Goal: Task Accomplishment & Management: Use online tool/utility

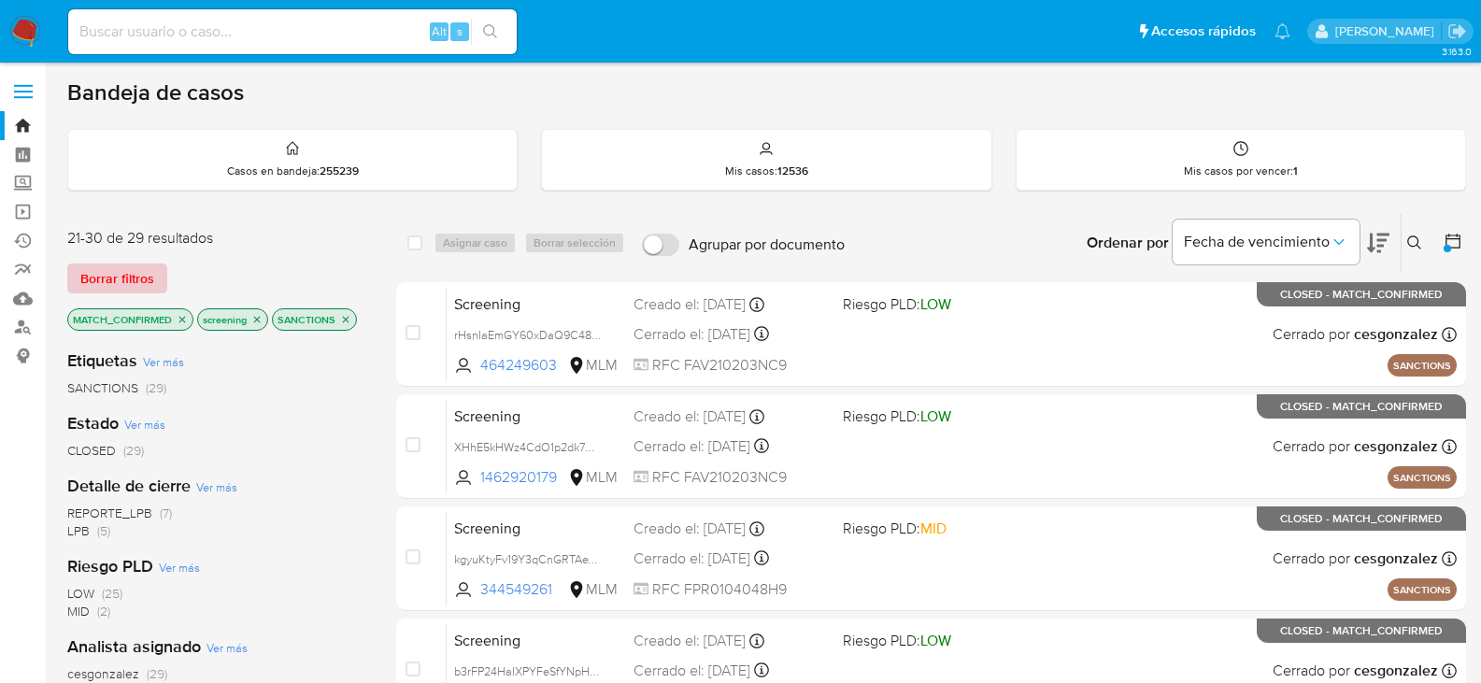
click at [92, 271] on span "Borrar filtros" at bounding box center [117, 278] width 74 height 26
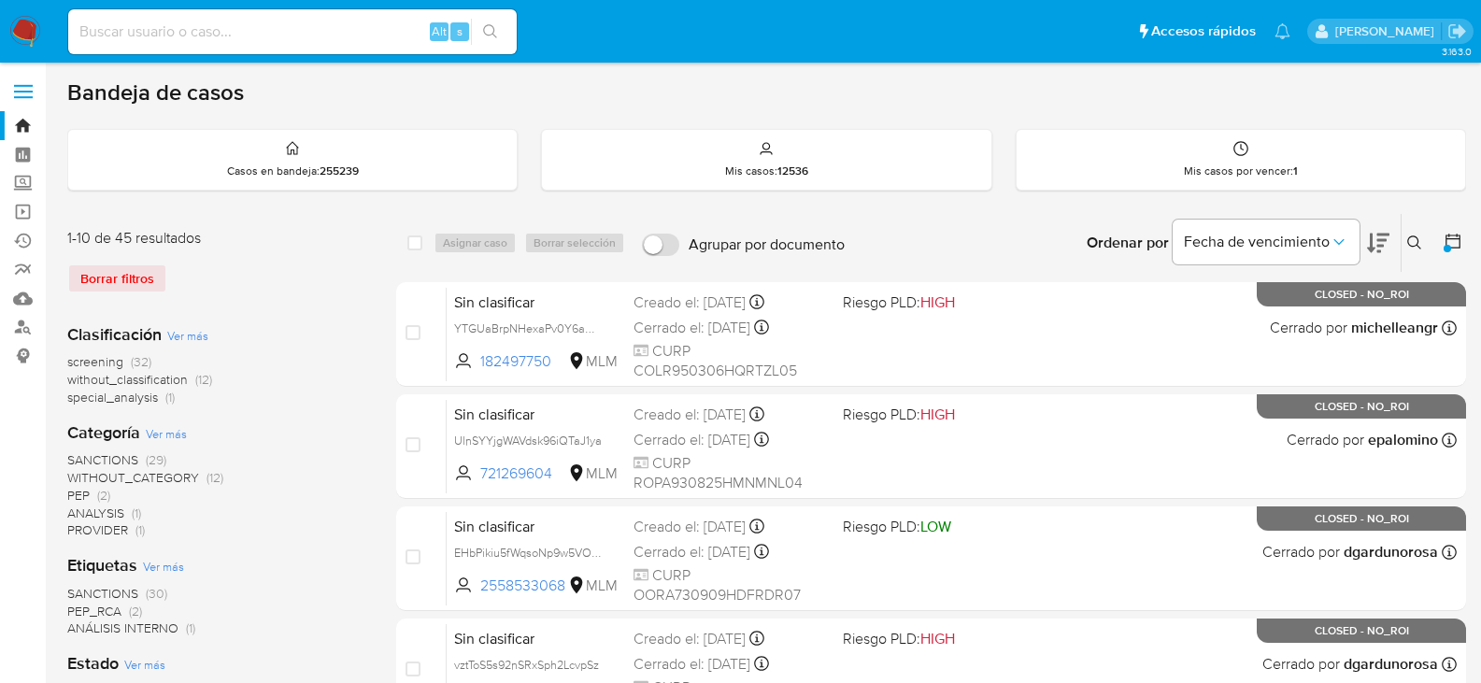
click at [1454, 237] on icon at bounding box center [1453, 241] width 19 height 19
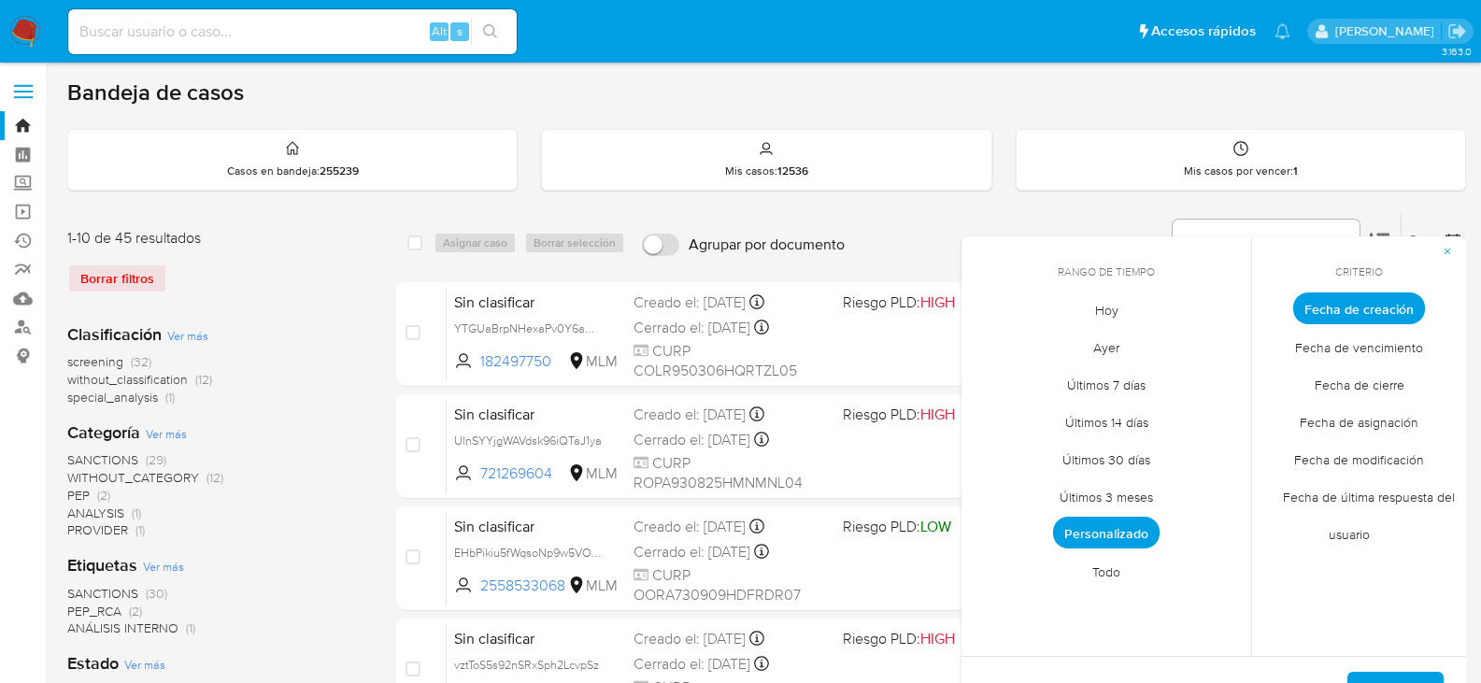
click at [1097, 577] on span "Todo" at bounding box center [1106, 571] width 67 height 38
click at [1424, 680] on button "Aplicar" at bounding box center [1396, 694] width 96 height 45
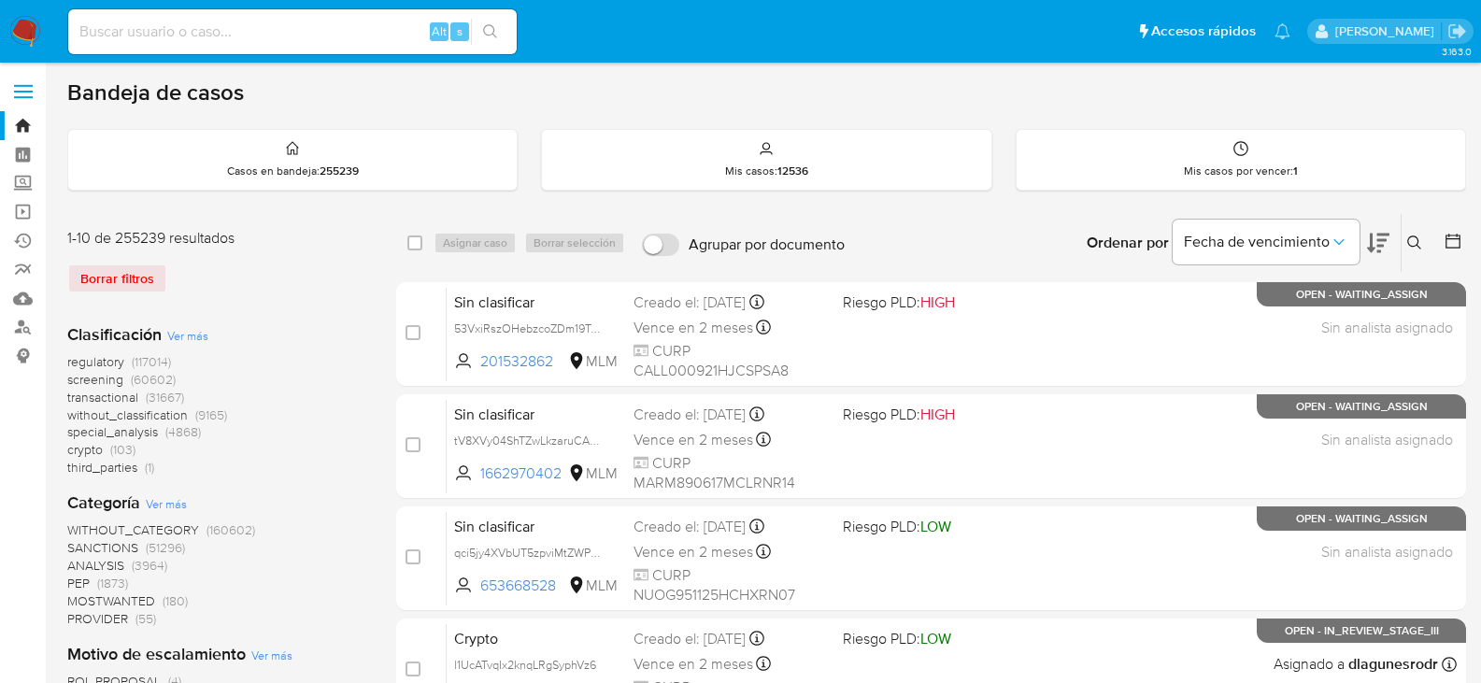
click at [84, 380] on span "screening" at bounding box center [95, 379] width 56 height 19
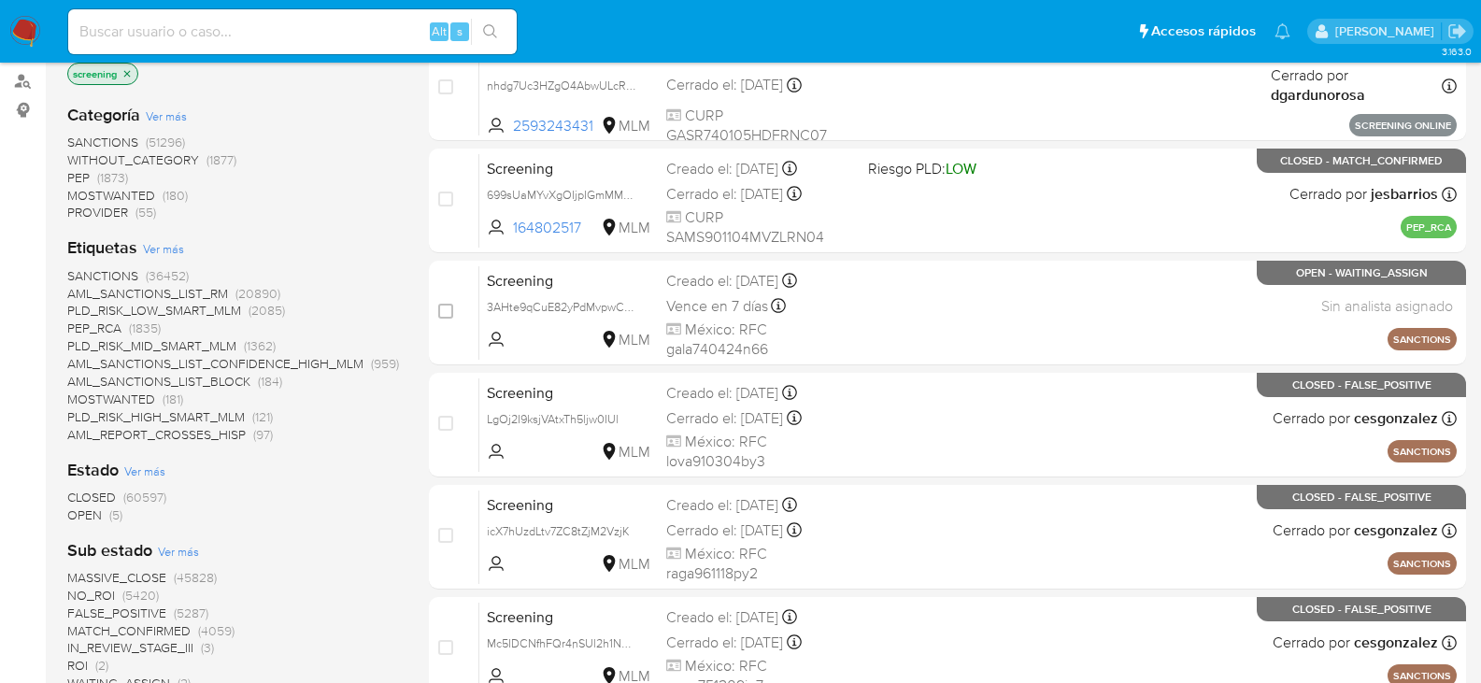
scroll to position [280, 0]
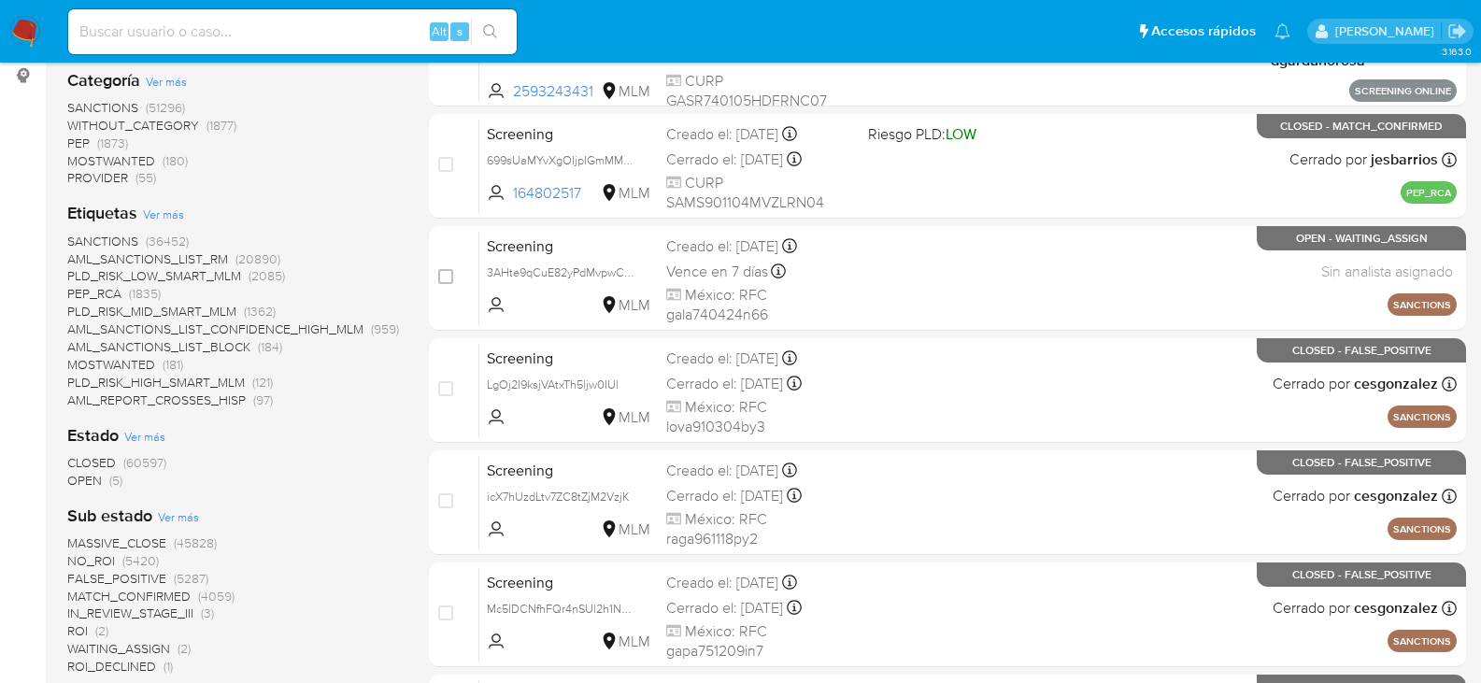
click at [97, 484] on span "OPEN" at bounding box center [84, 480] width 35 height 19
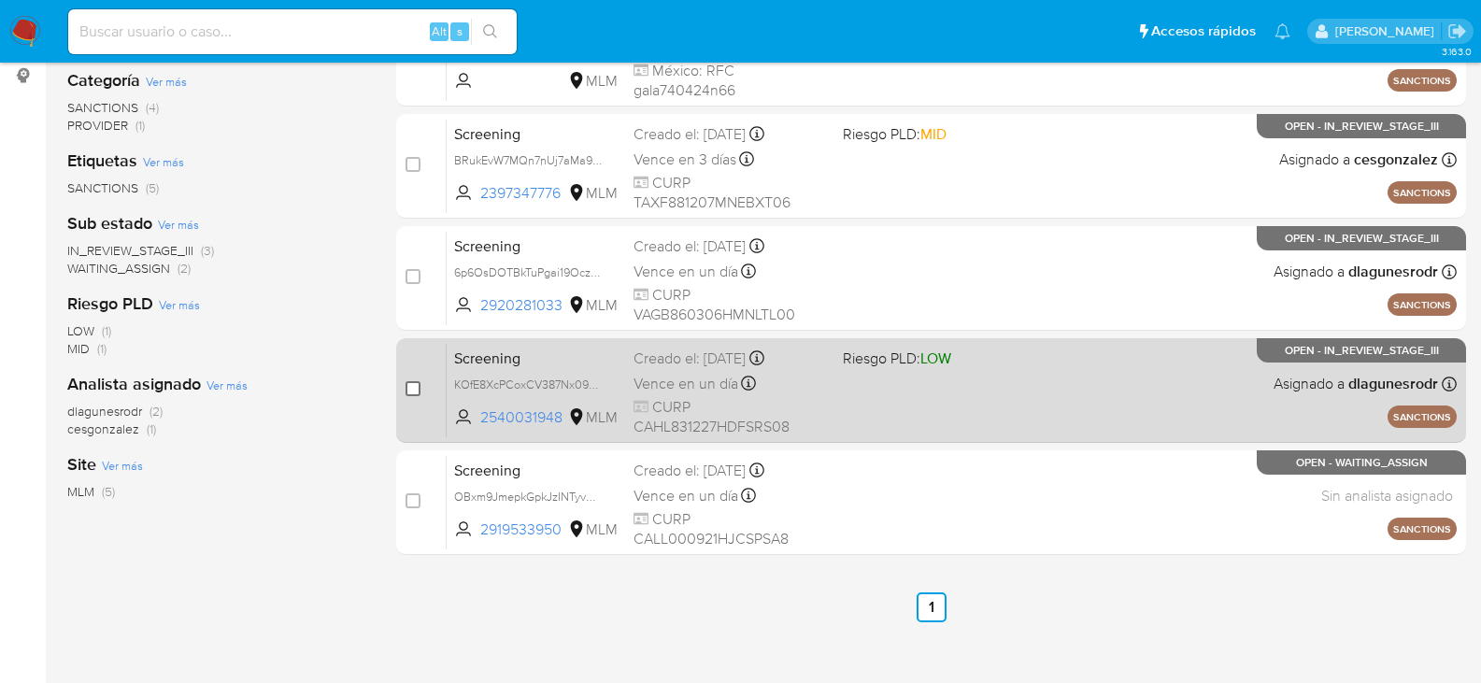
click at [415, 384] on input "checkbox" at bounding box center [413, 388] width 15 height 15
checkbox input "true"
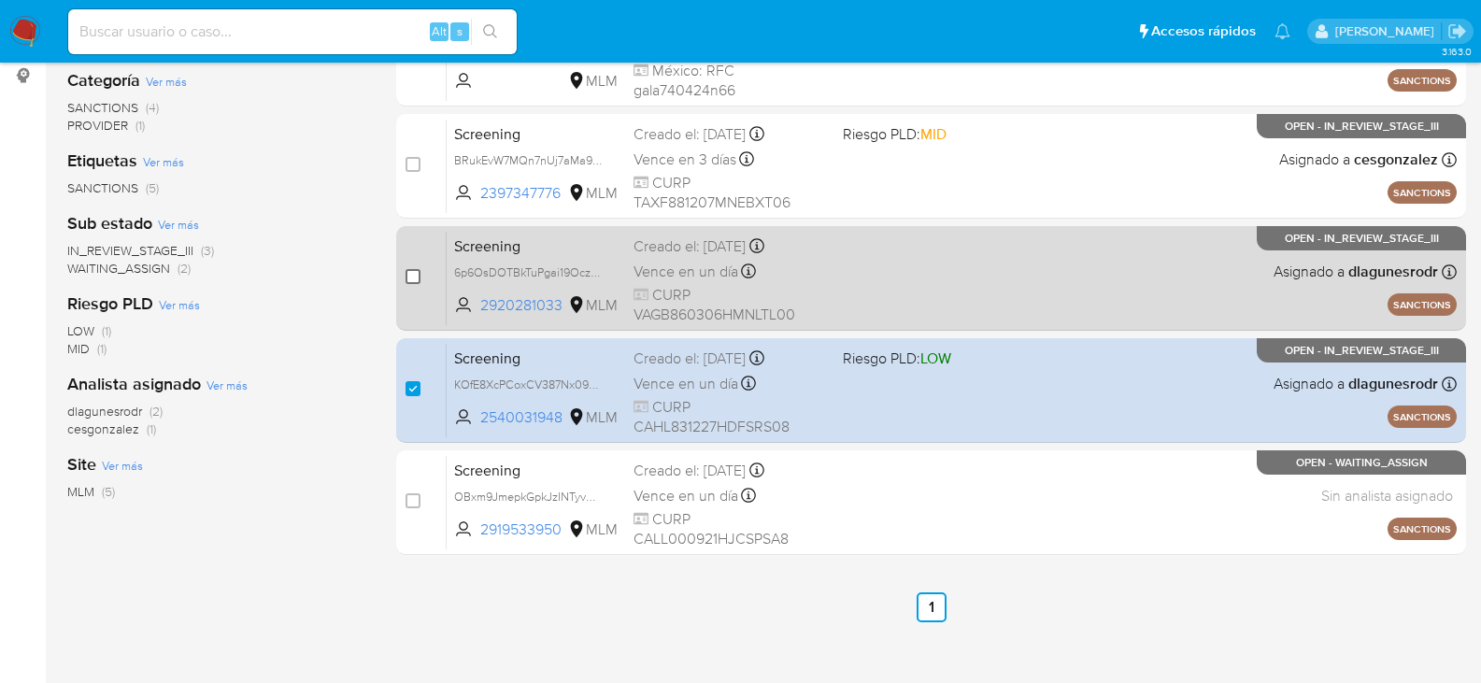
click at [407, 276] on input "checkbox" at bounding box center [413, 276] width 15 height 15
checkbox input "true"
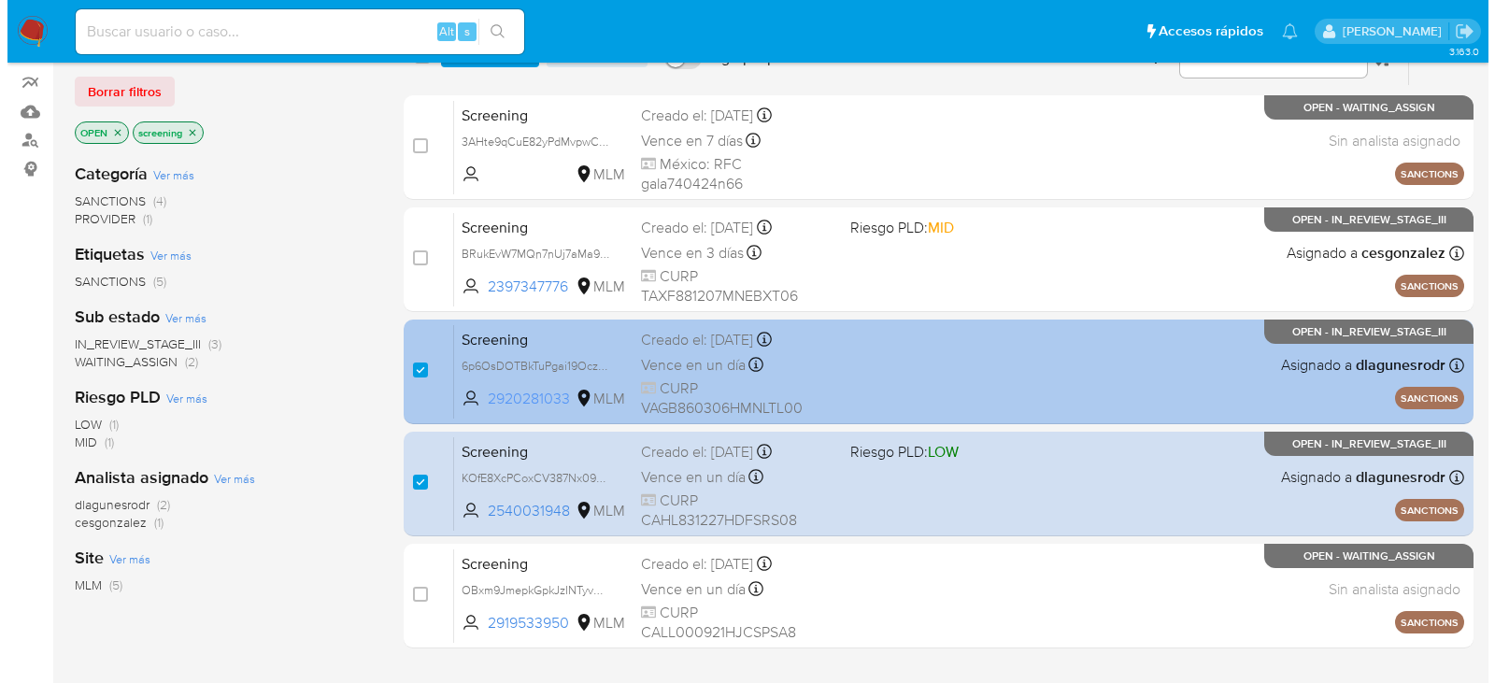
scroll to position [93, 0]
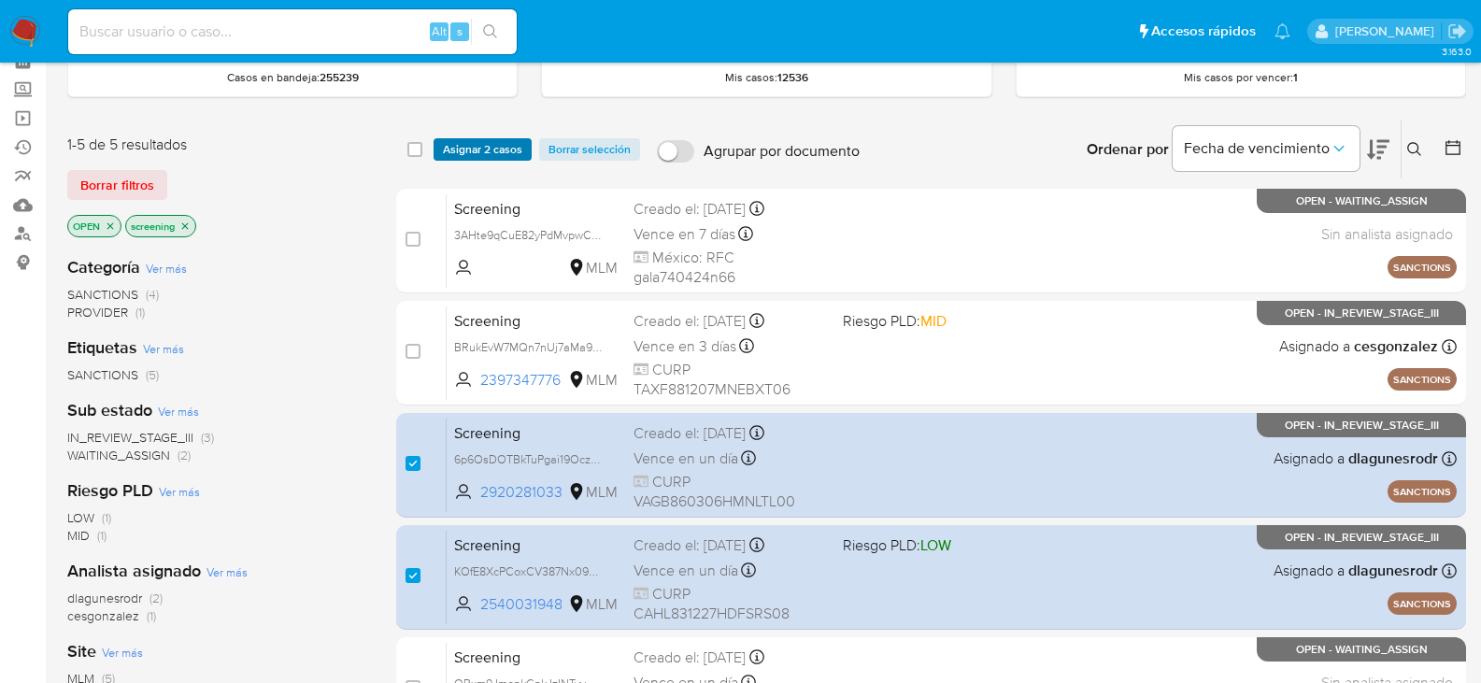
click at [491, 152] on span "Asignar 2 casos" at bounding box center [482, 149] width 79 height 19
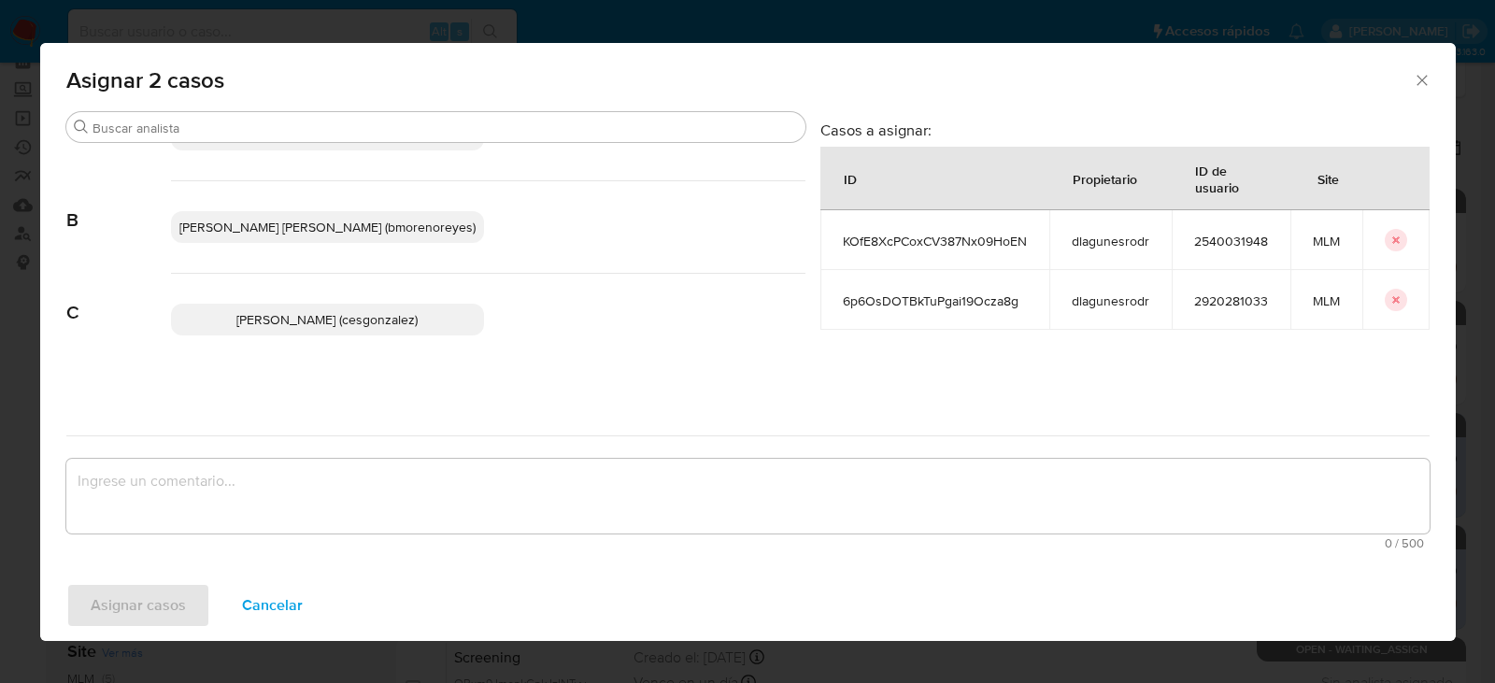
click at [353, 317] on span "Cesar Gonzalez (cesgonzalez)" at bounding box center [326, 319] width 181 height 19
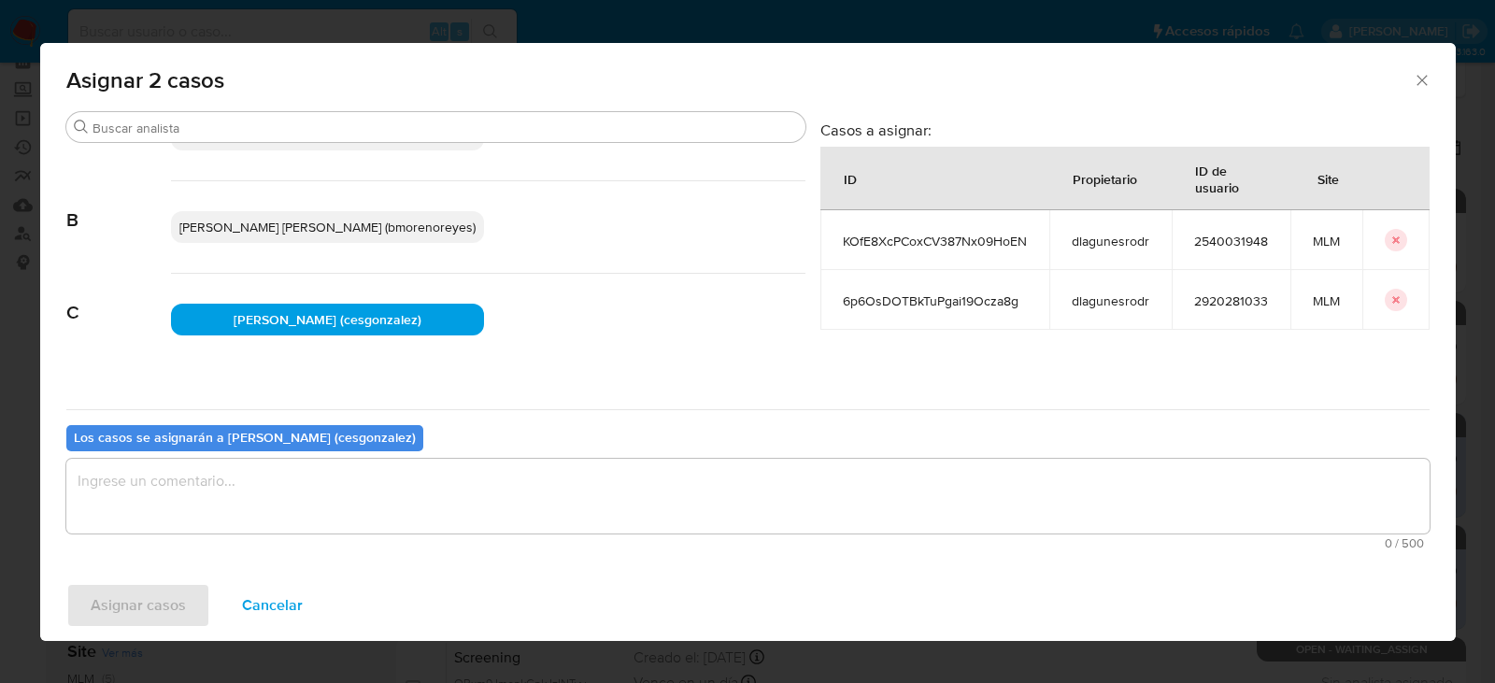
click at [382, 497] on textarea "assign-modal" at bounding box center [748, 496] width 1364 height 75
click at [186, 613] on button "Asignar casos" at bounding box center [138, 605] width 144 height 45
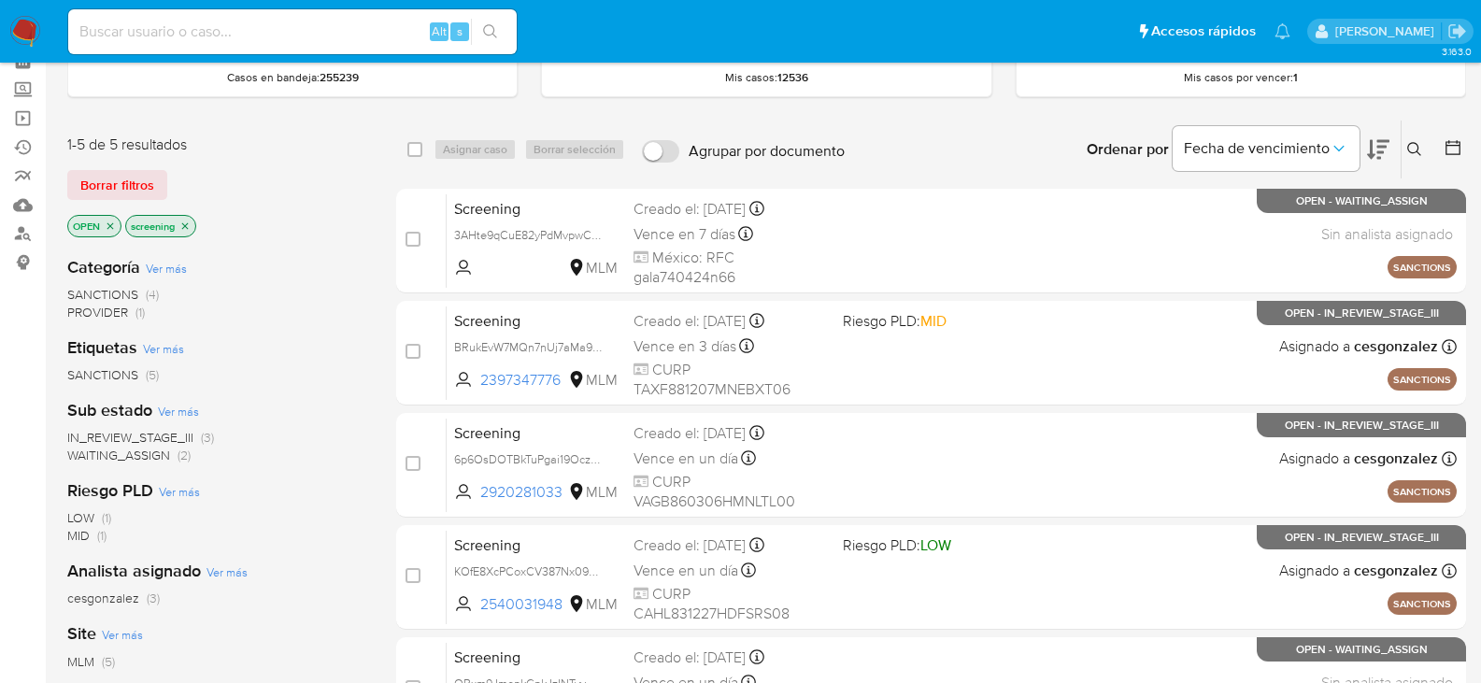
click at [348, 379] on div "SANCTIONS (5)" at bounding box center [216, 375] width 299 height 18
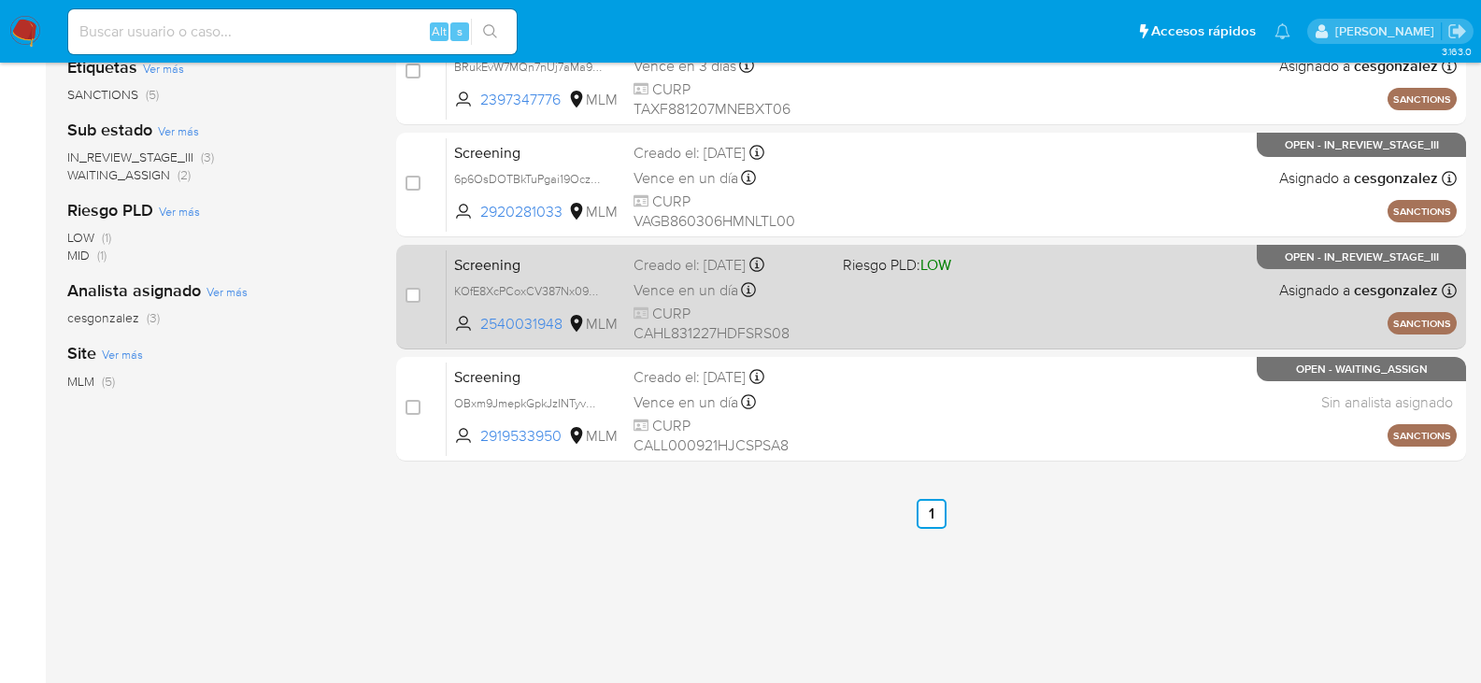
scroll to position [280, 0]
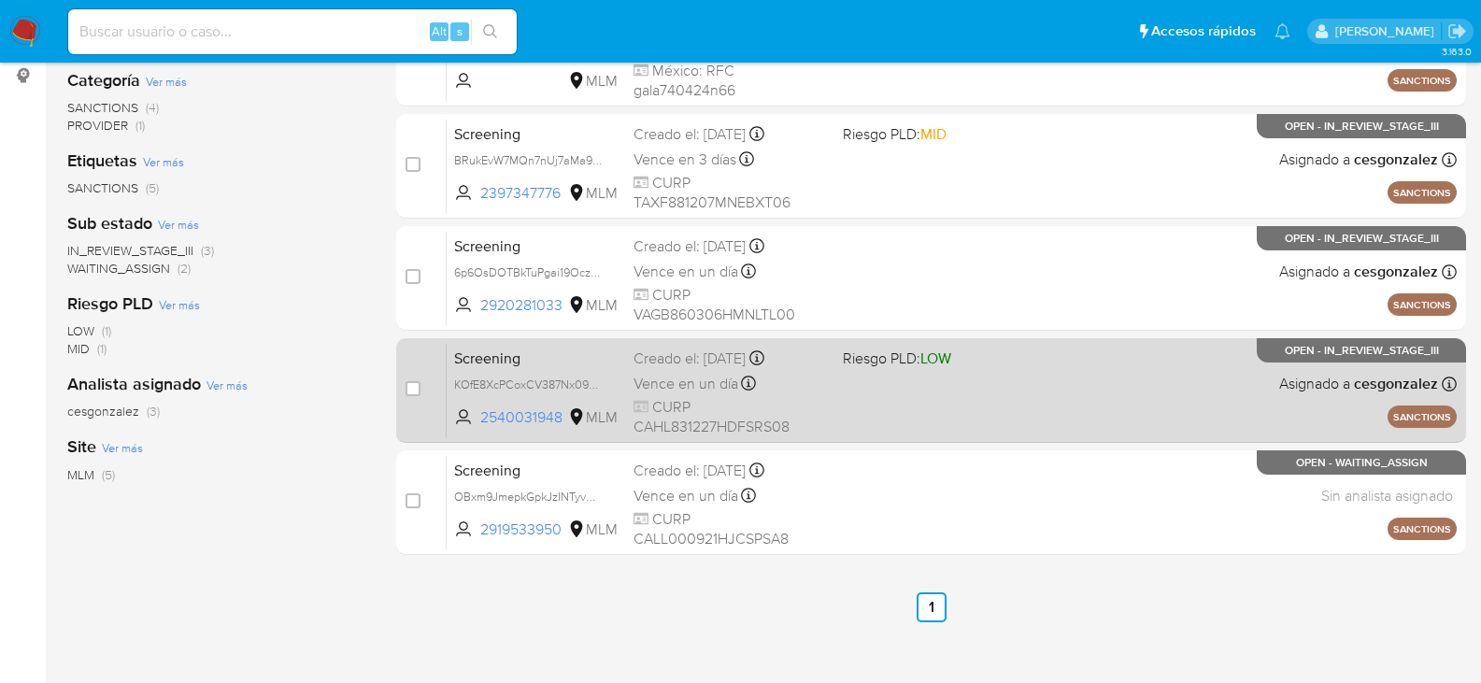
click at [697, 412] on span "CURP CAHL831227HDFSRS08" at bounding box center [731, 417] width 194 height 40
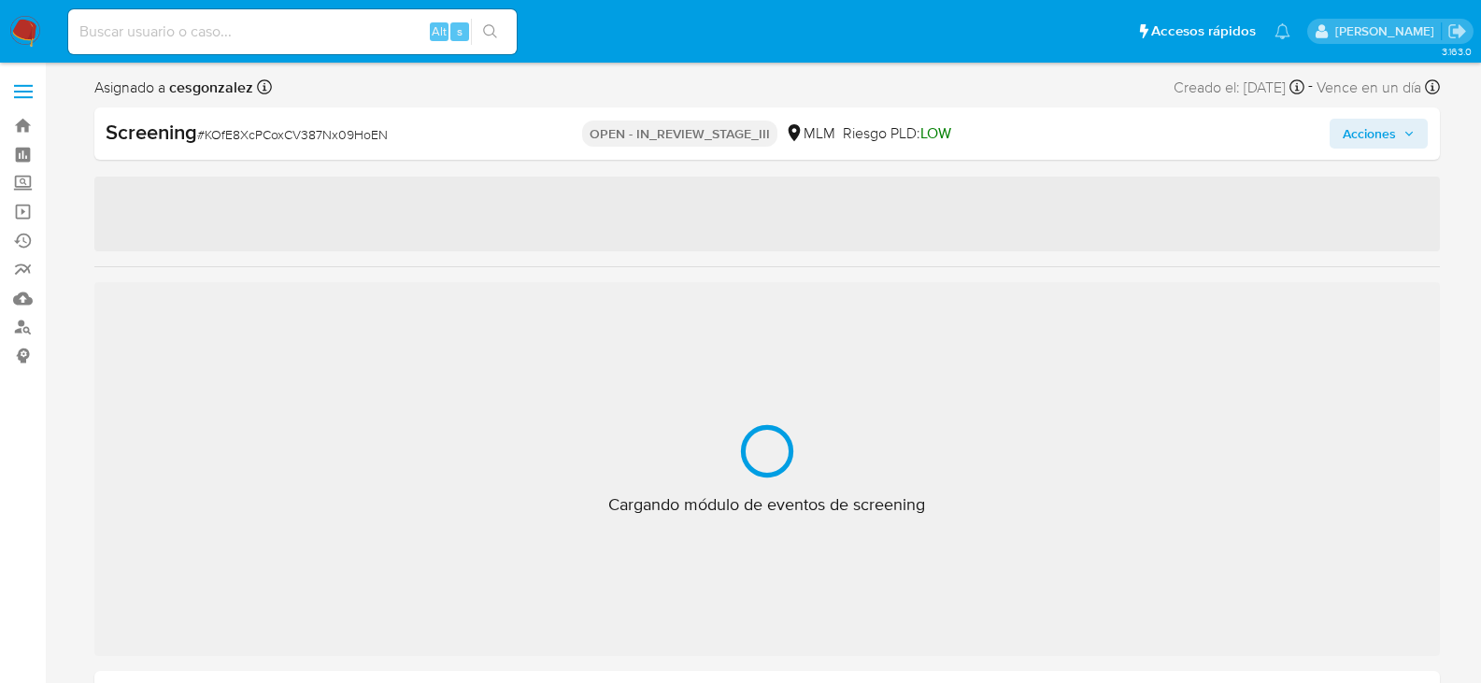
scroll to position [924, 0]
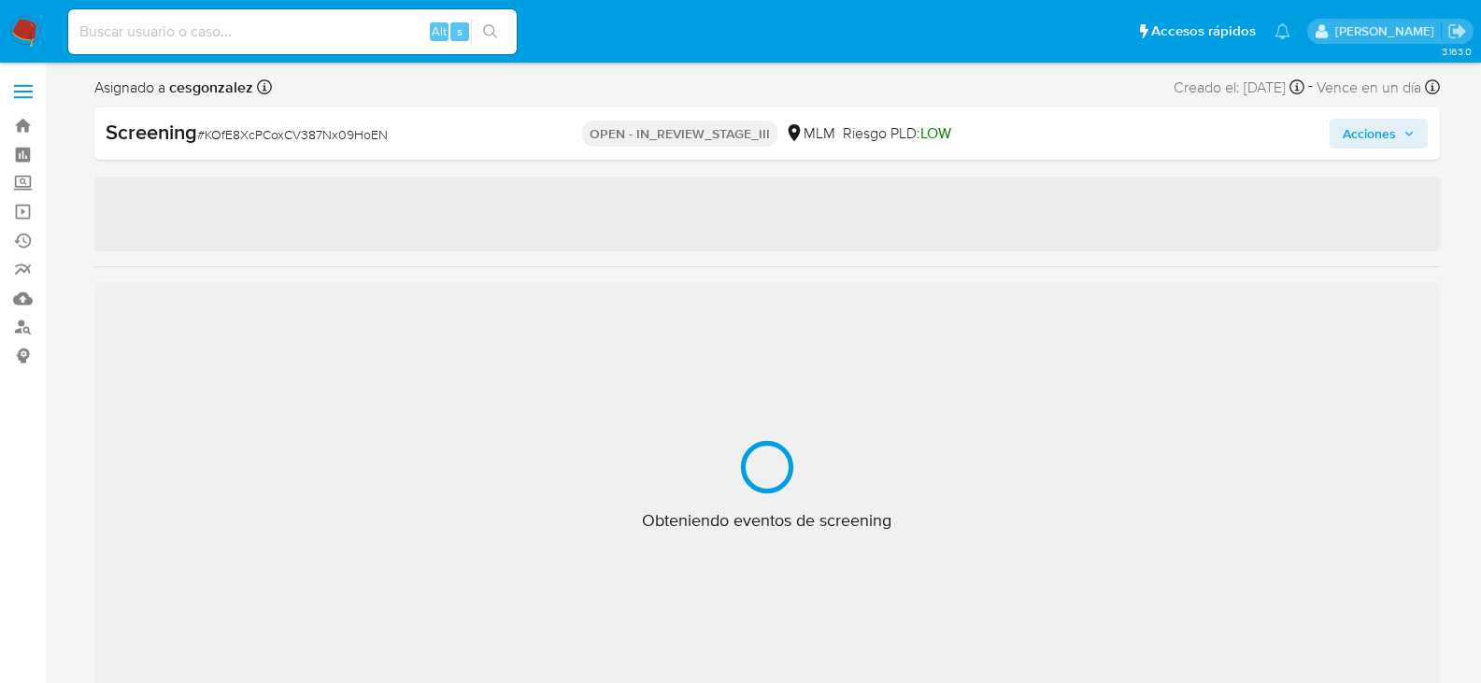
select select "10"
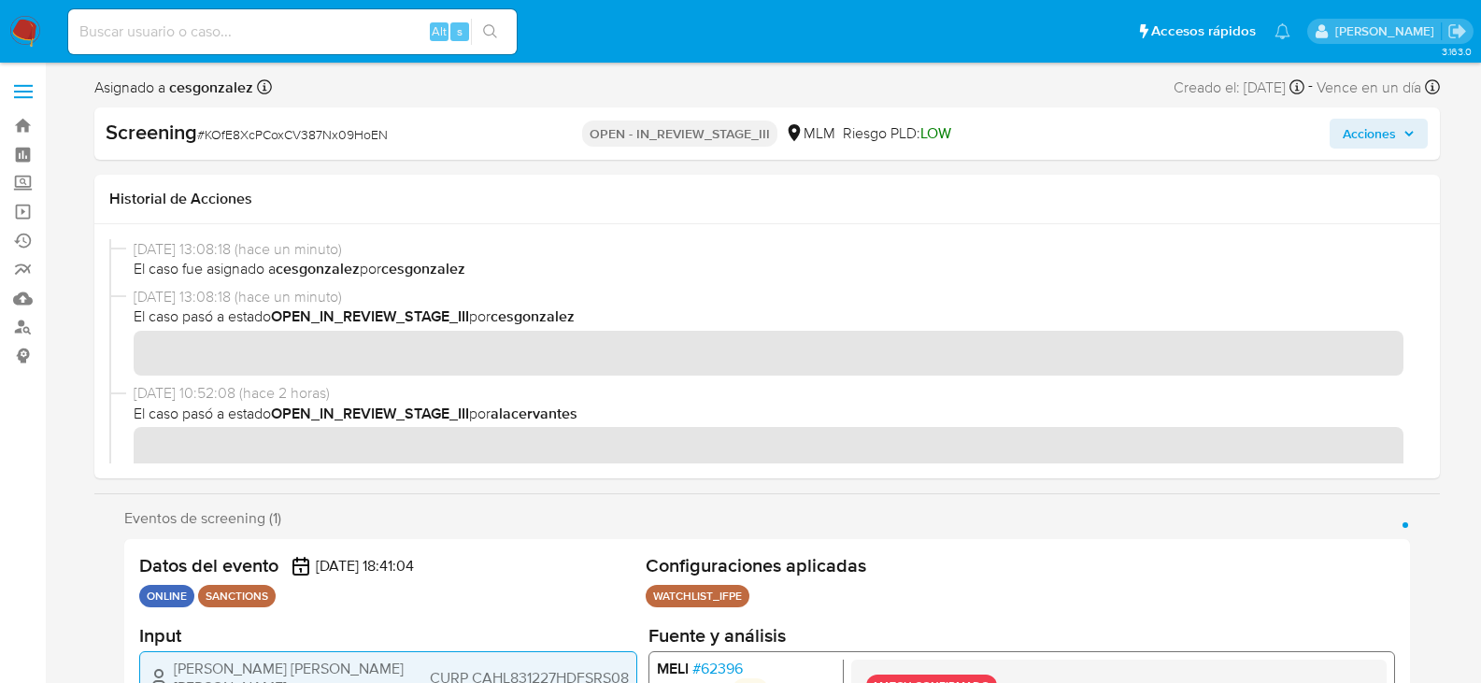
scroll to position [93, 0]
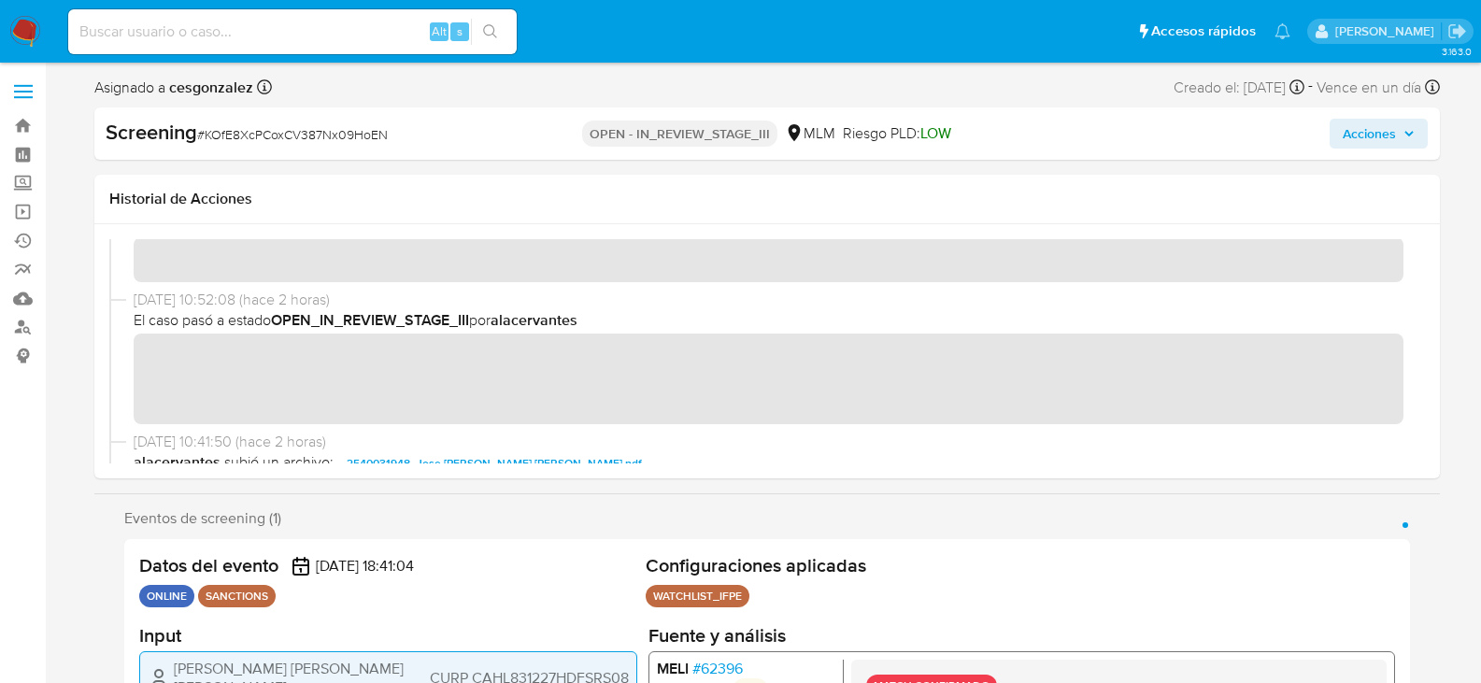
click at [1405, 131] on icon "button" at bounding box center [1409, 133] width 11 height 11
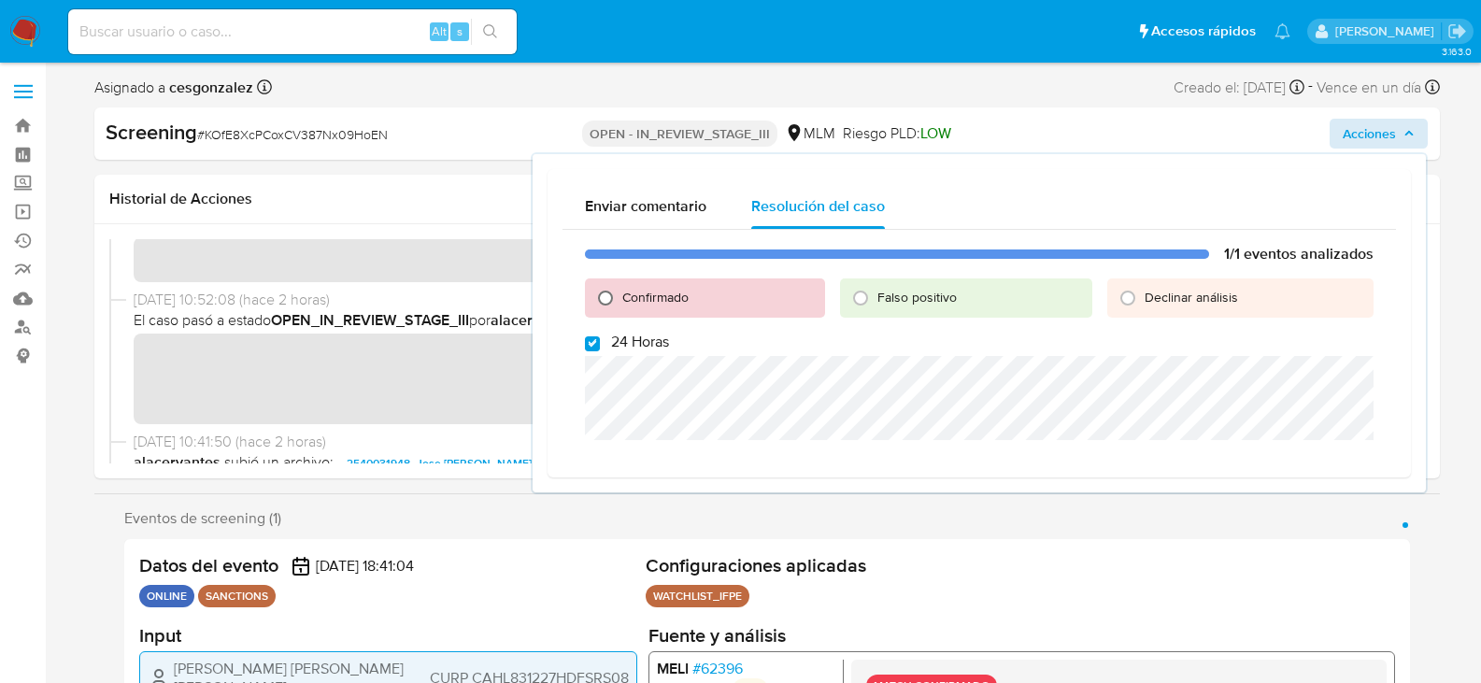
click at [605, 297] on input "Confirmado" at bounding box center [606, 298] width 30 height 30
radio input "true"
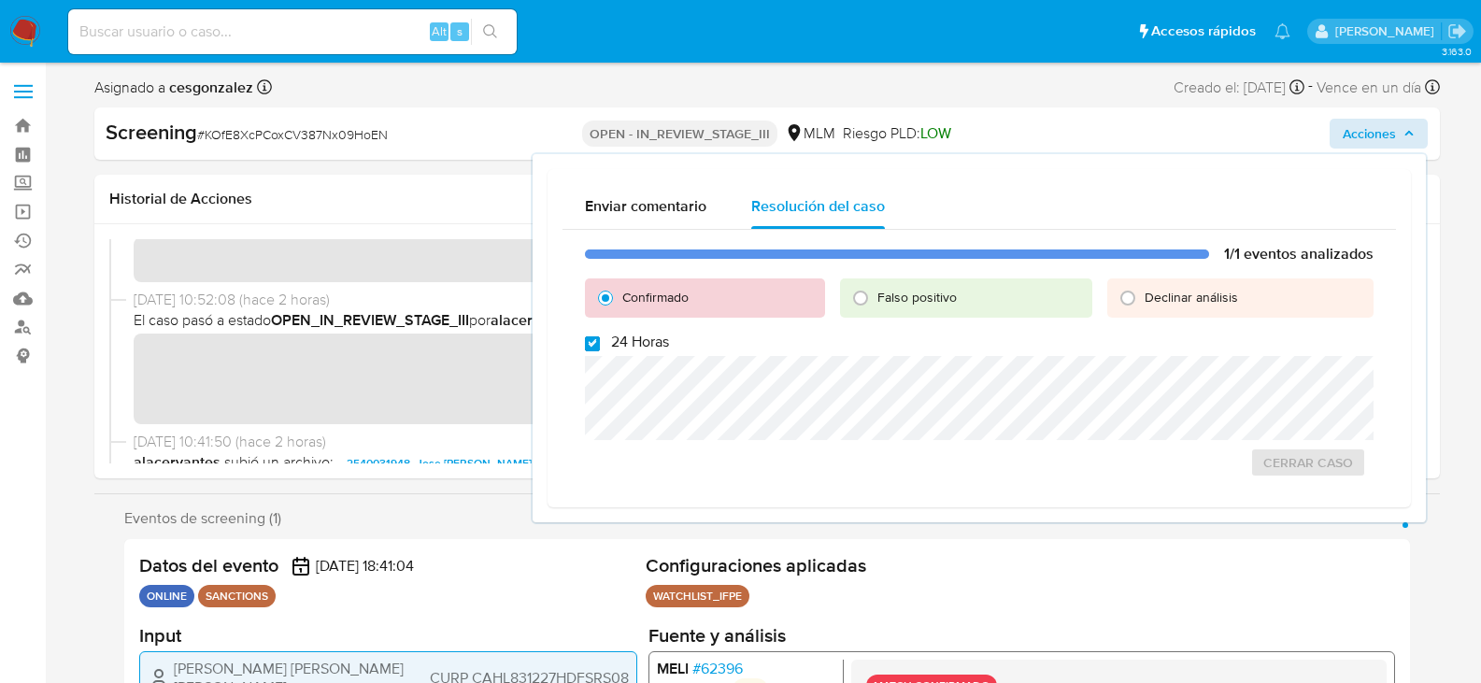
click at [591, 346] on input "24 Horas" at bounding box center [592, 343] width 15 height 15
checkbox input "false"
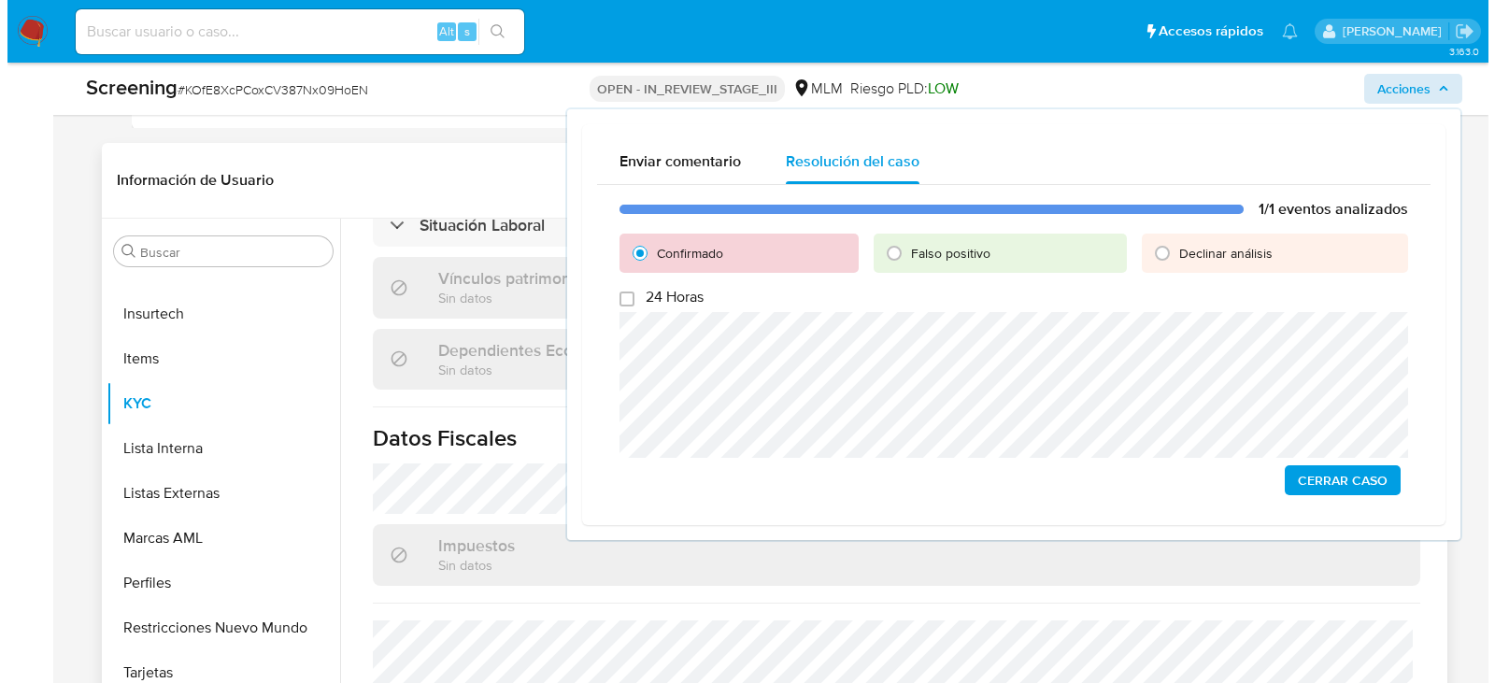
scroll to position [1122, 0]
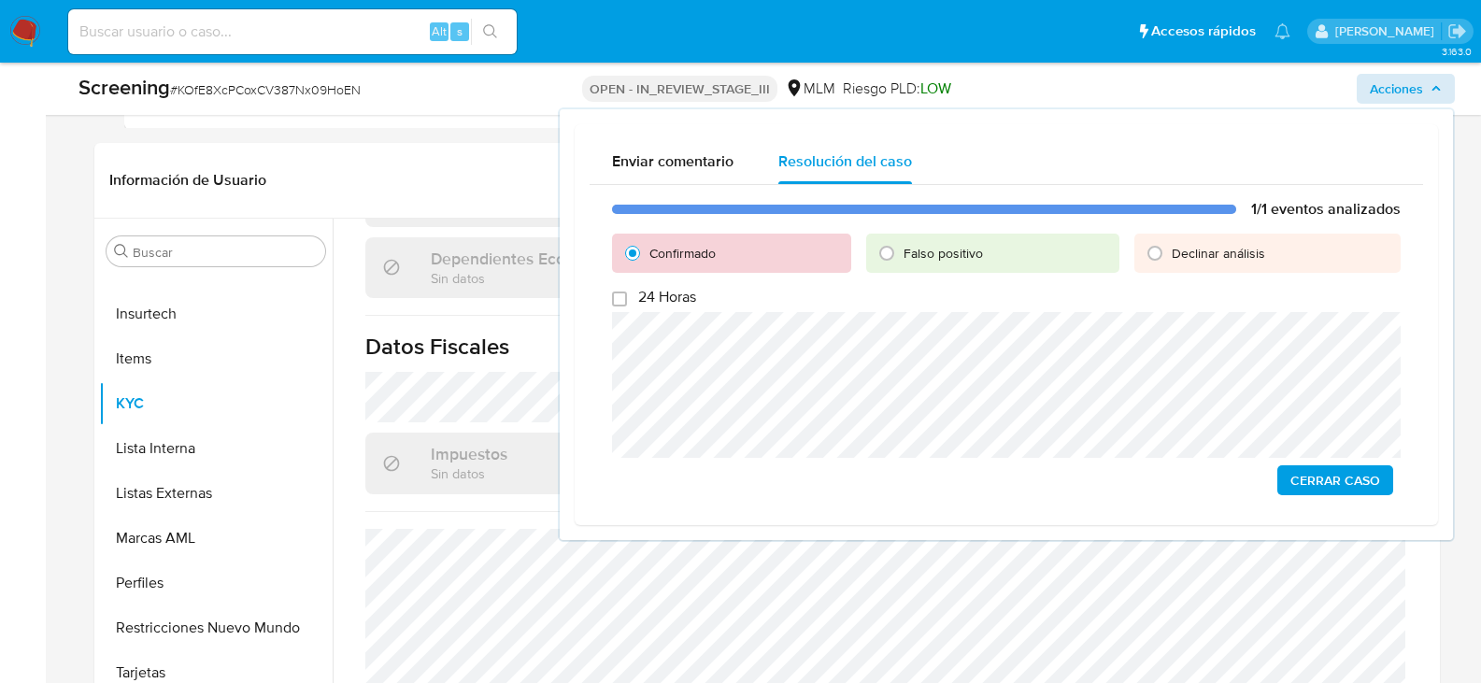
click at [1313, 486] on span "Cerrar Caso" at bounding box center [1336, 480] width 90 height 26
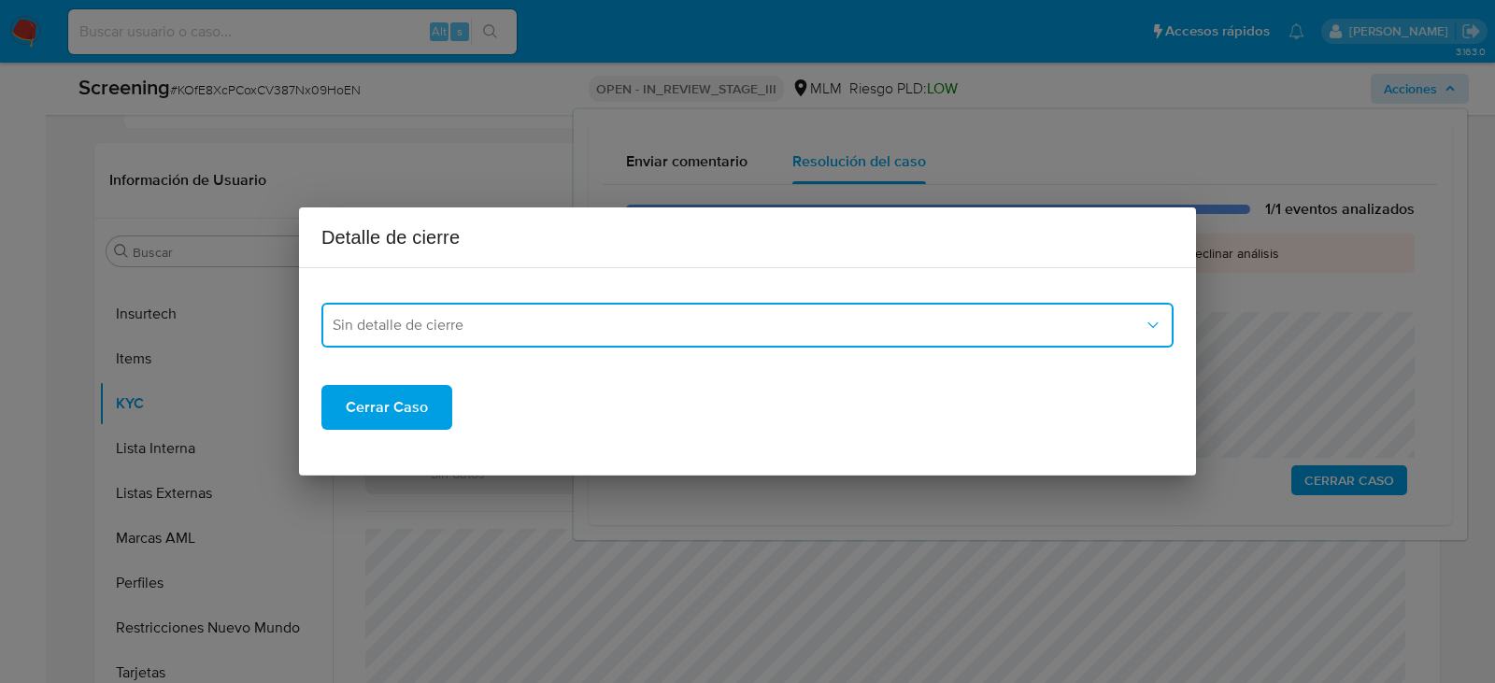
click at [487, 337] on button "Sin detalle de cierre" at bounding box center [748, 325] width 852 height 45
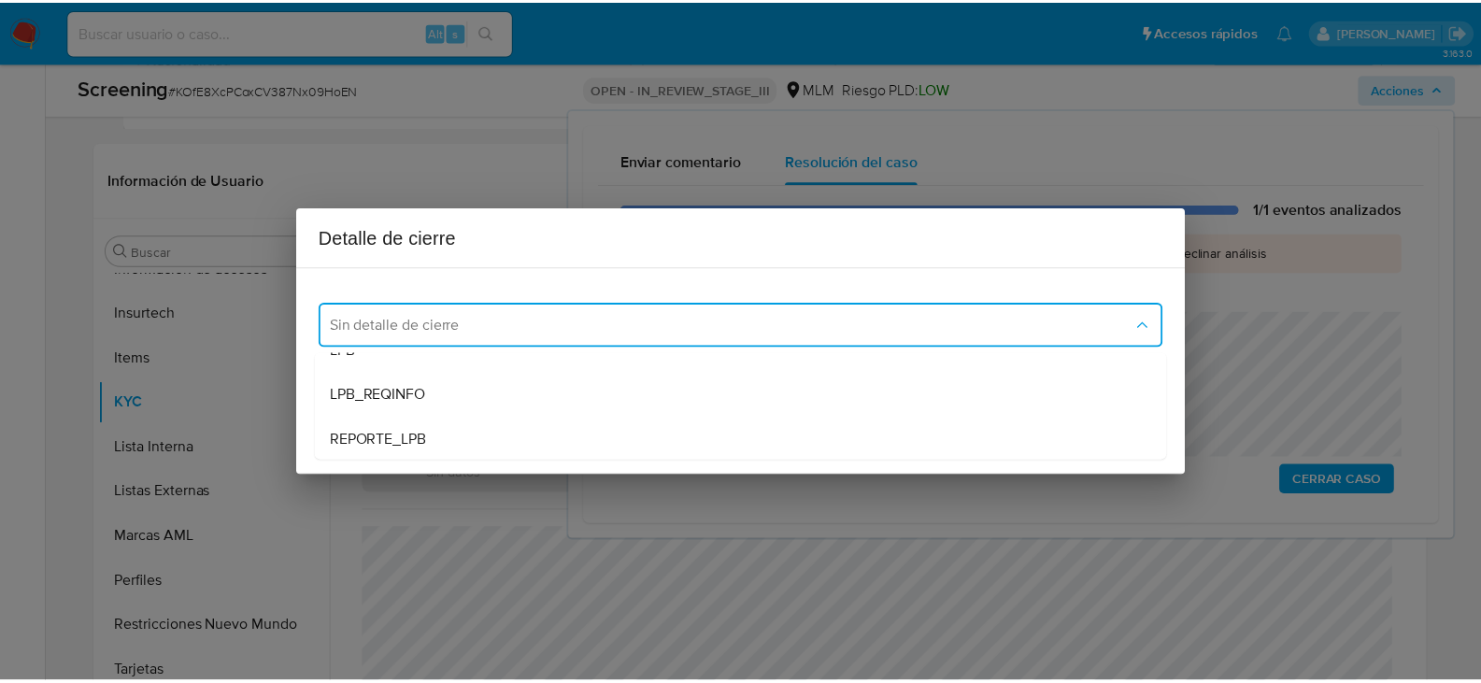
scroll to position [117, 0]
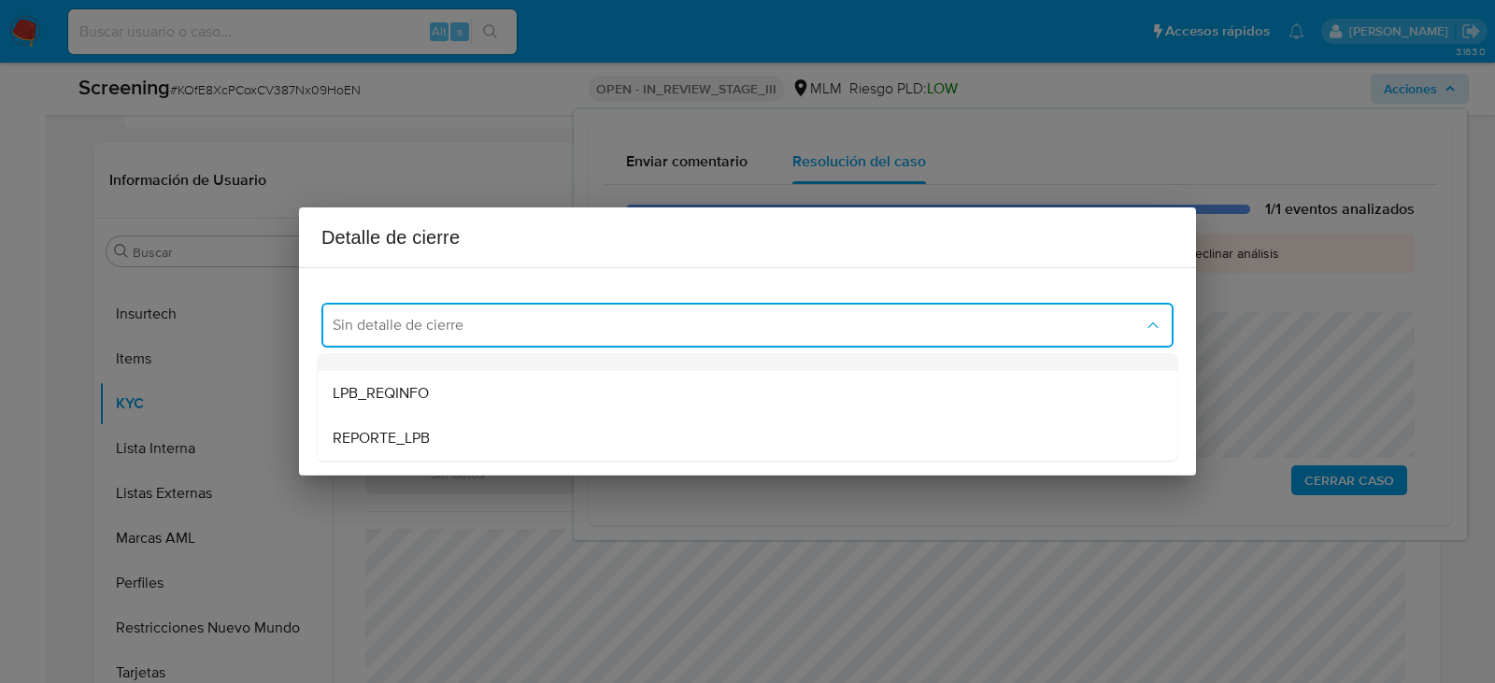
click at [425, 368] on div "LPB" at bounding box center [748, 348] width 830 height 45
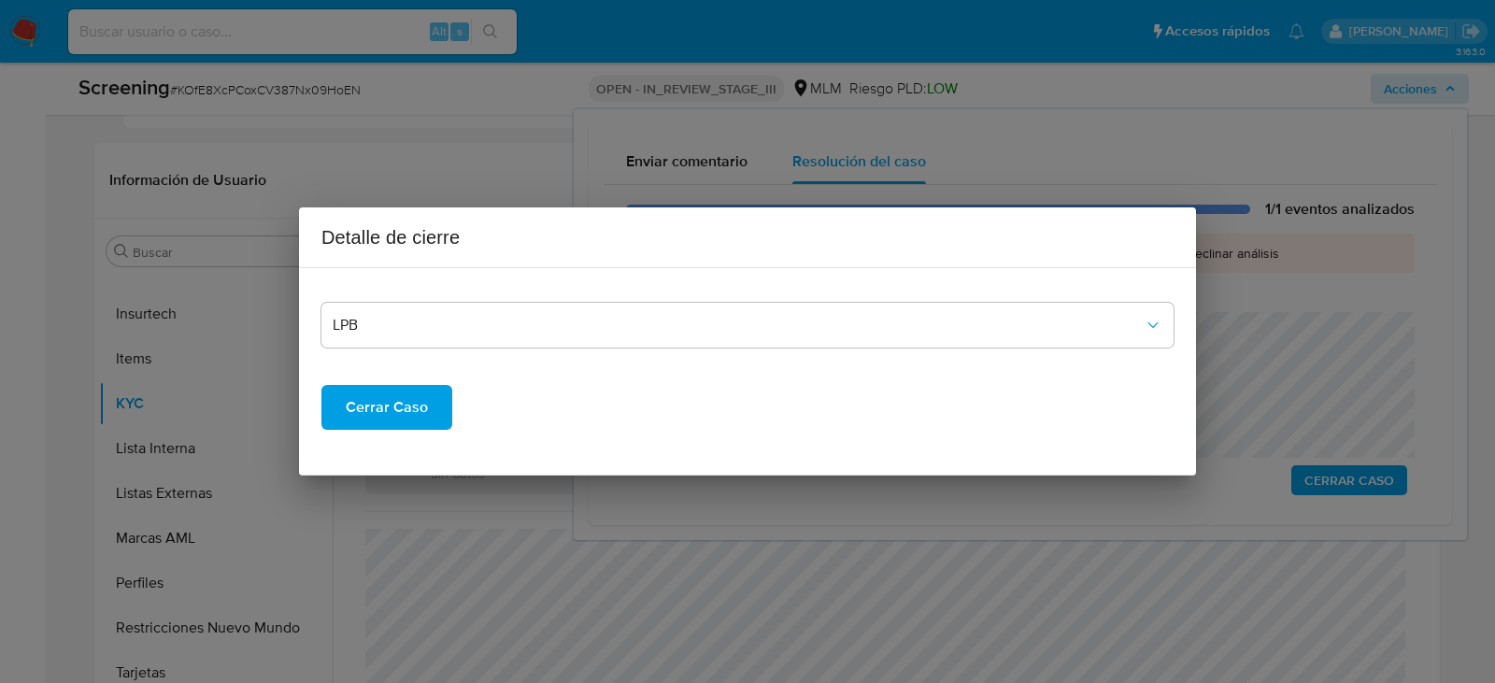
click at [423, 415] on span "Cerrar Caso" at bounding box center [387, 407] width 82 height 41
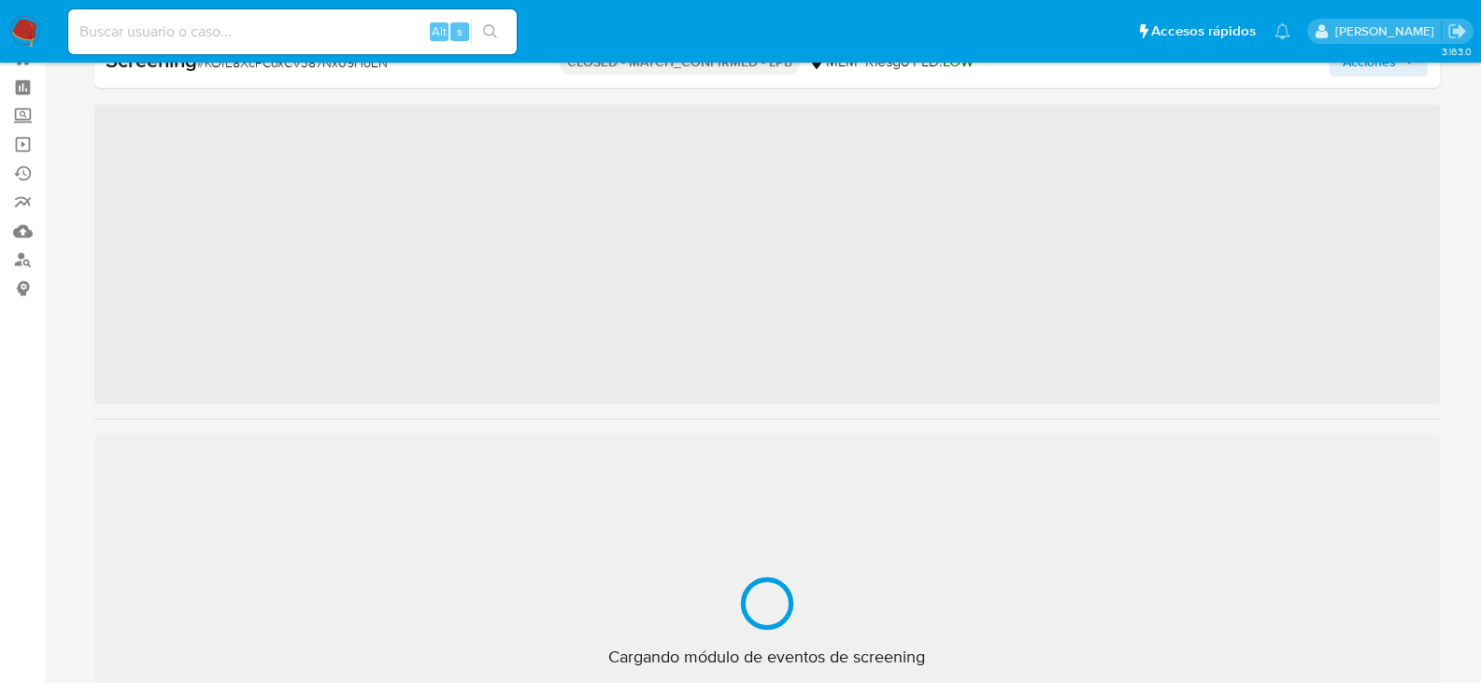
scroll to position [924, 0]
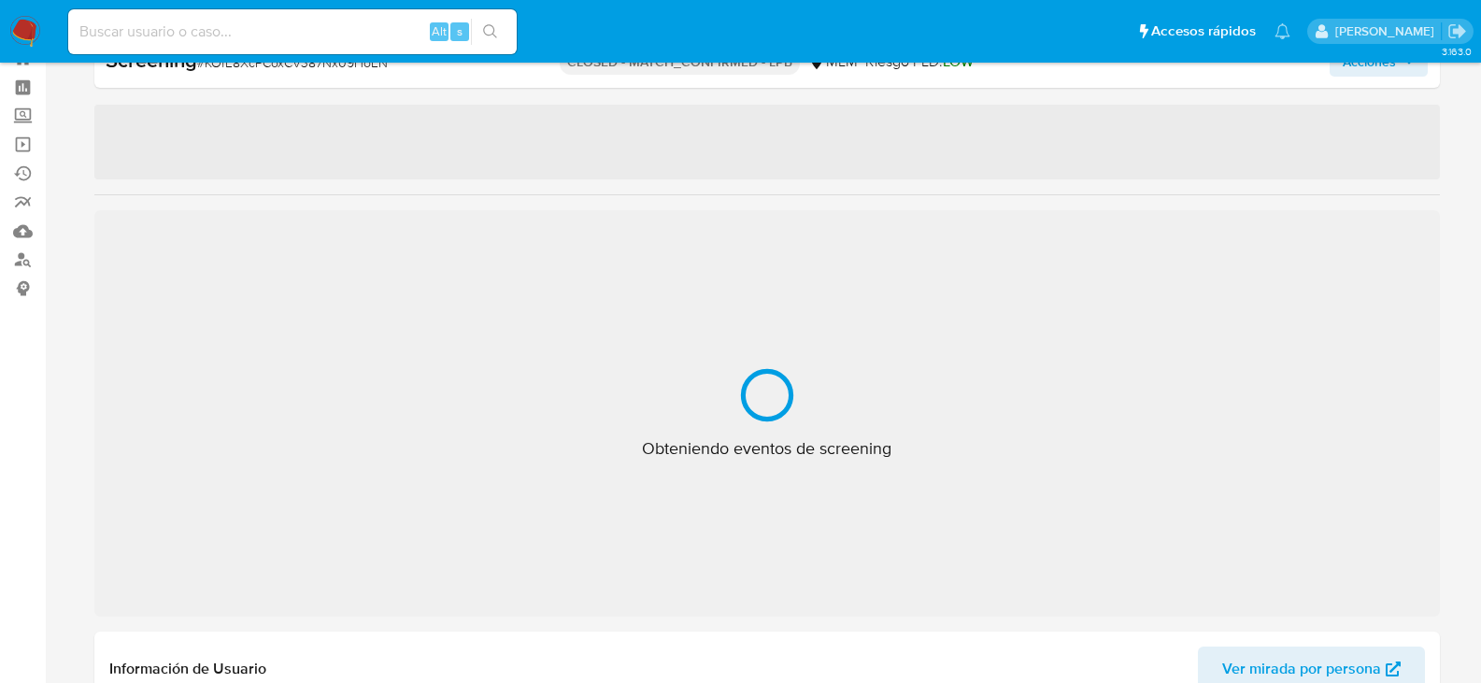
select select "10"
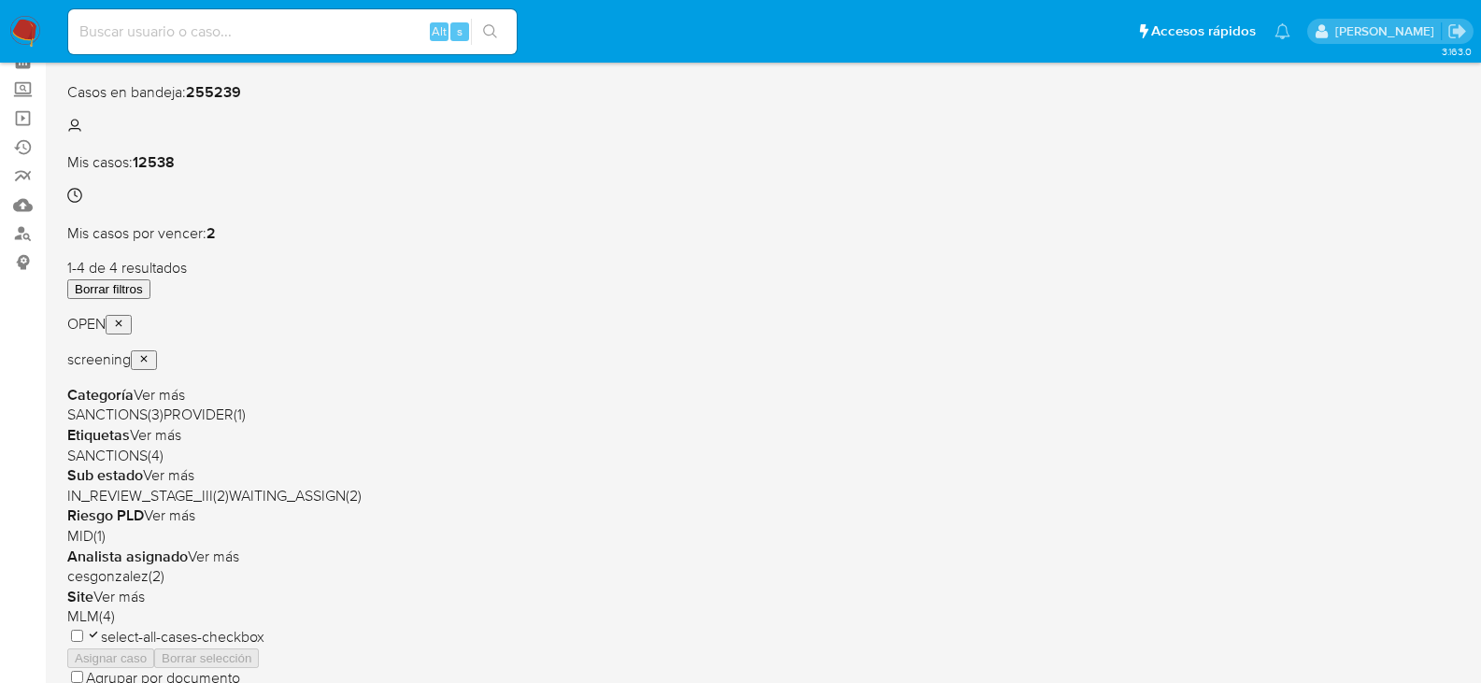
scroll to position [187, 0]
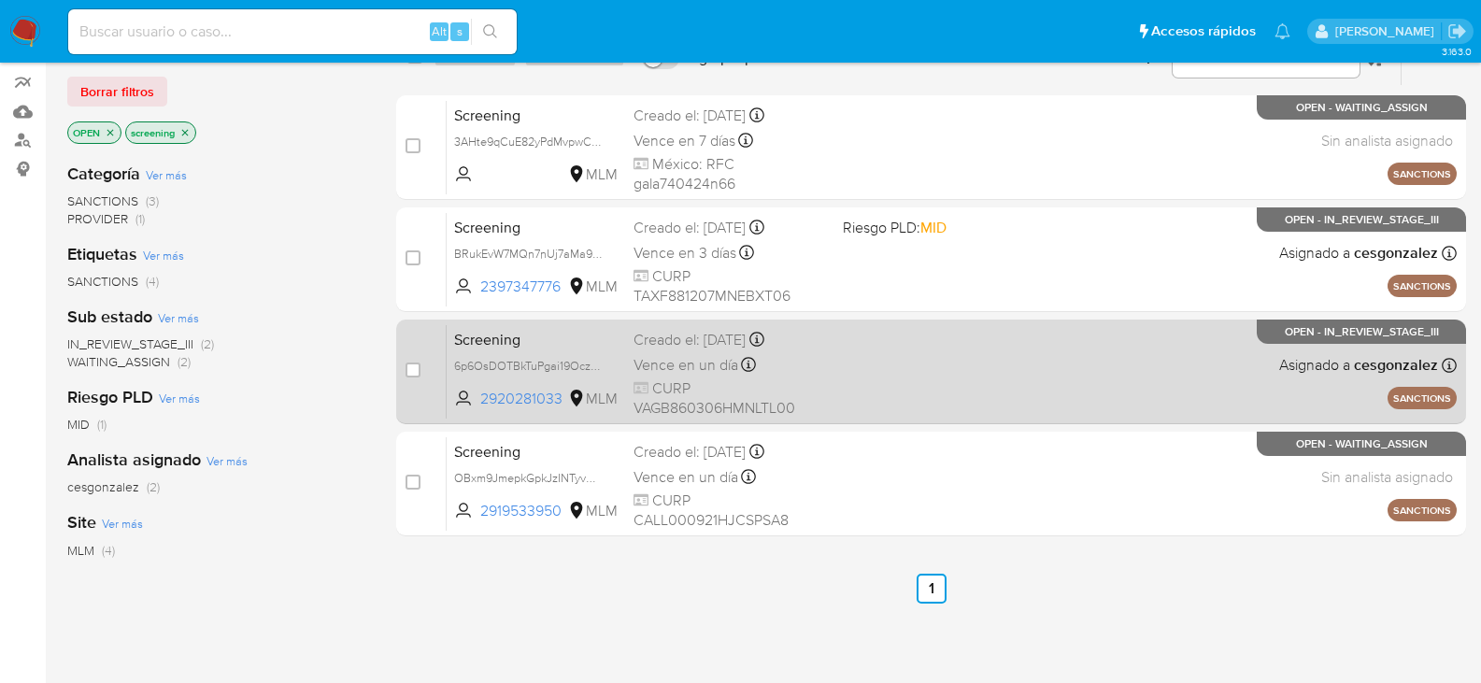
click at [908, 365] on span at bounding box center [940, 365] width 194 height 4
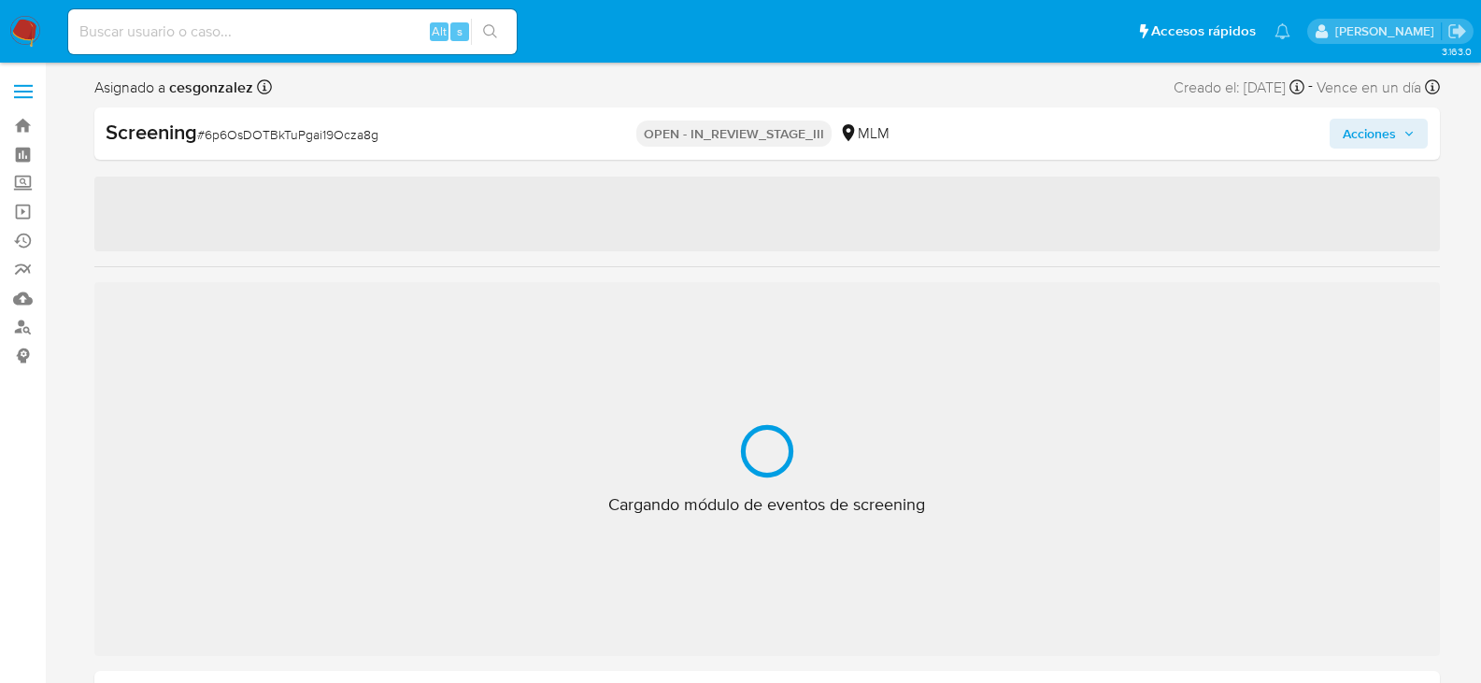
scroll to position [924, 0]
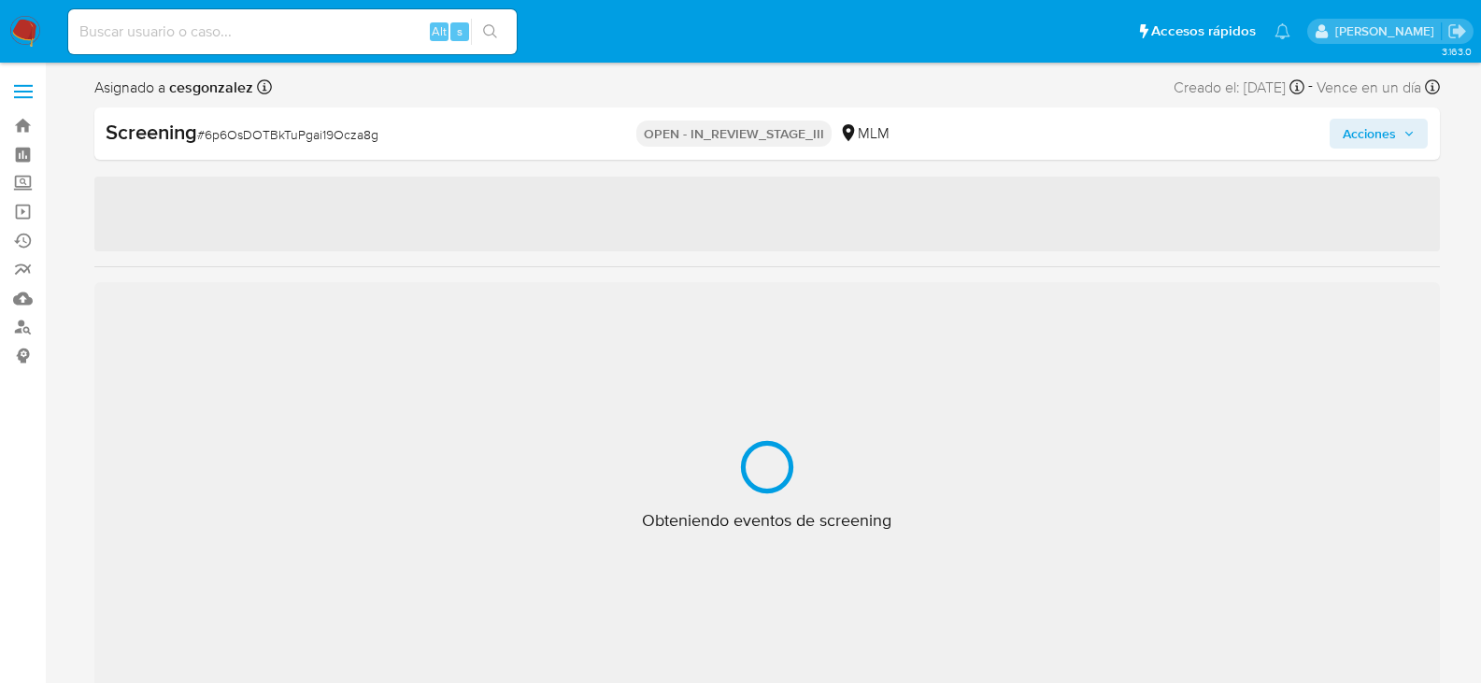
select select "10"
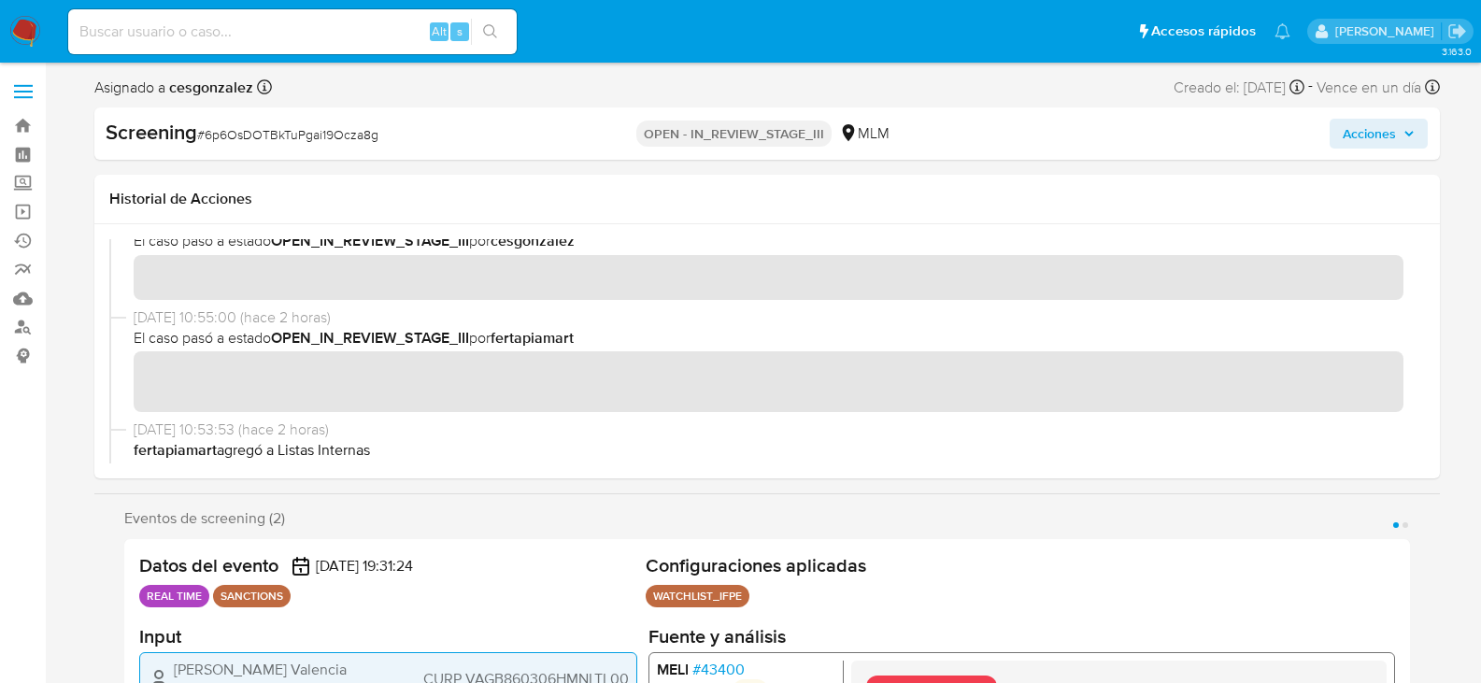
scroll to position [93, 0]
